Goal: Navigation & Orientation: Find specific page/section

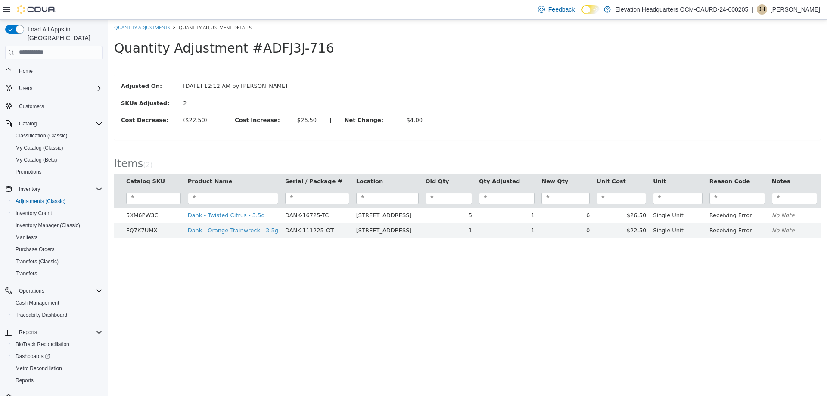
click at [797, 10] on p "[PERSON_NAME]" at bounding box center [796, 9] width 50 height 10
click at [771, 84] on span "Sign Out" at bounding box center [764, 84] width 23 height 9
